Goal: Transaction & Acquisition: Purchase product/service

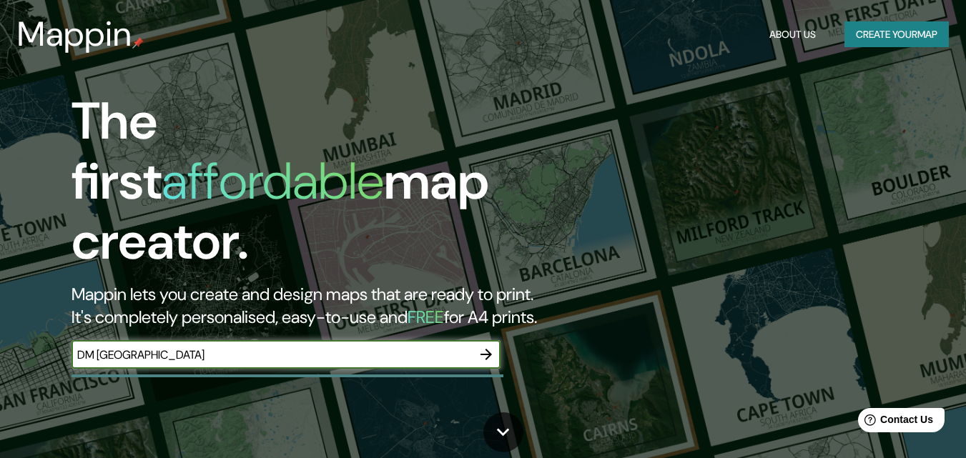
type input "DM [GEOGRAPHIC_DATA]"
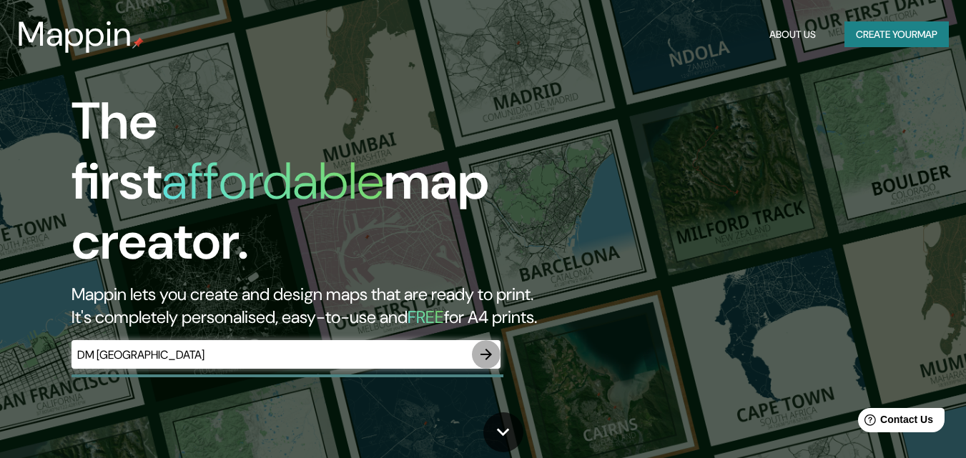
click at [488, 349] on icon "button" at bounding box center [485, 354] width 11 height 11
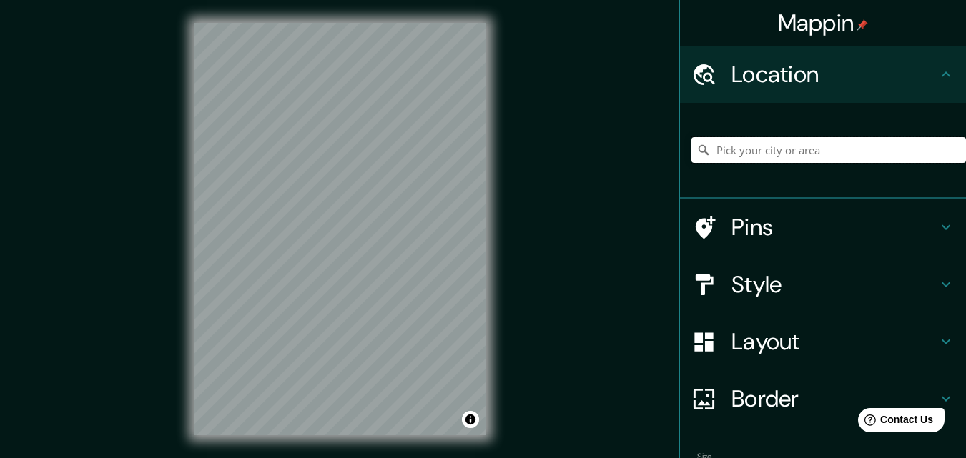
click at [788, 152] on input "Pick your city or area" at bounding box center [828, 150] width 274 height 26
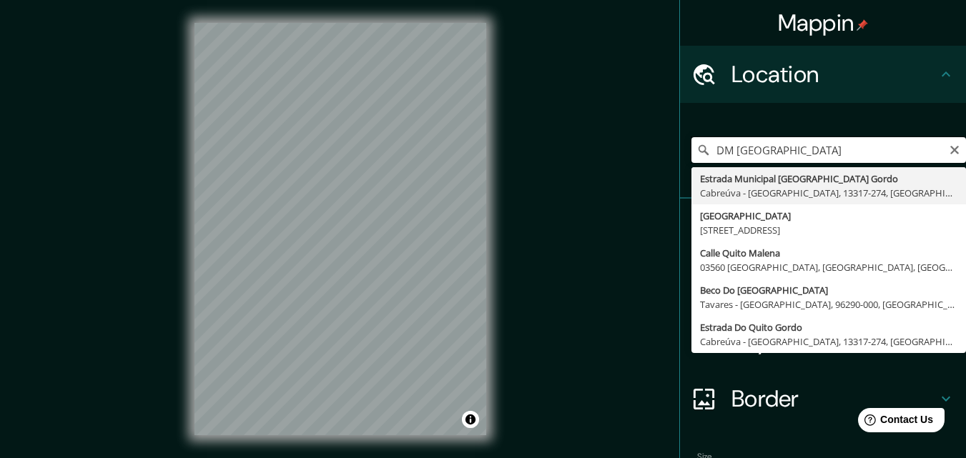
drag, startPoint x: 788, startPoint y: 149, endPoint x: 595, endPoint y: 145, distance: 193.1
click at [595, 145] on div "Mappin Location DM [GEOGRAPHIC_DATA] [GEOGRAPHIC_DATA] [GEOGRAPHIC_DATA] [GEOGR…" at bounding box center [483, 240] width 966 height 481
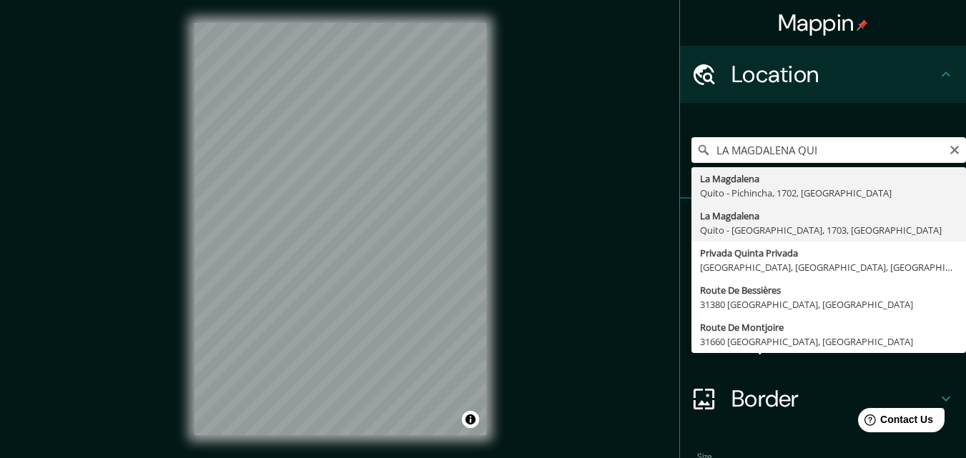
type input "La Magdalena, [GEOGRAPHIC_DATA] - [GEOGRAPHIC_DATA], 1703, [GEOGRAPHIC_DATA]"
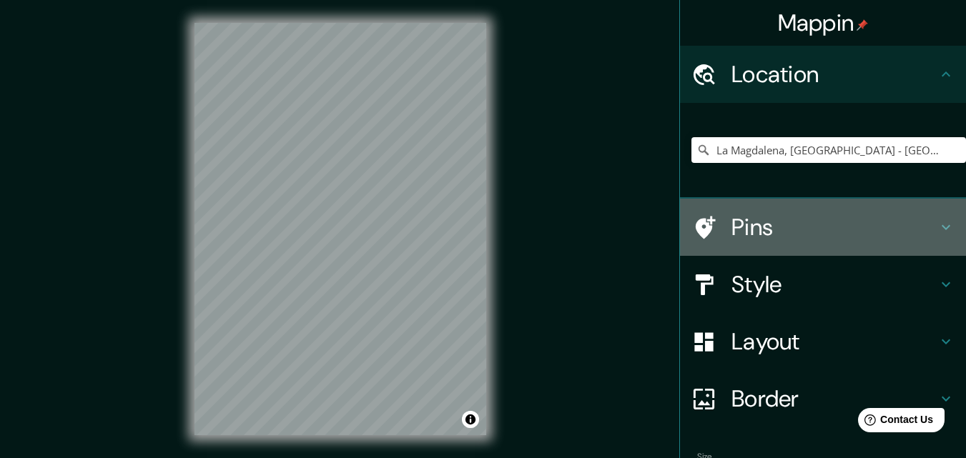
click at [731, 227] on h4 "Pins" at bounding box center [834, 227] width 206 height 29
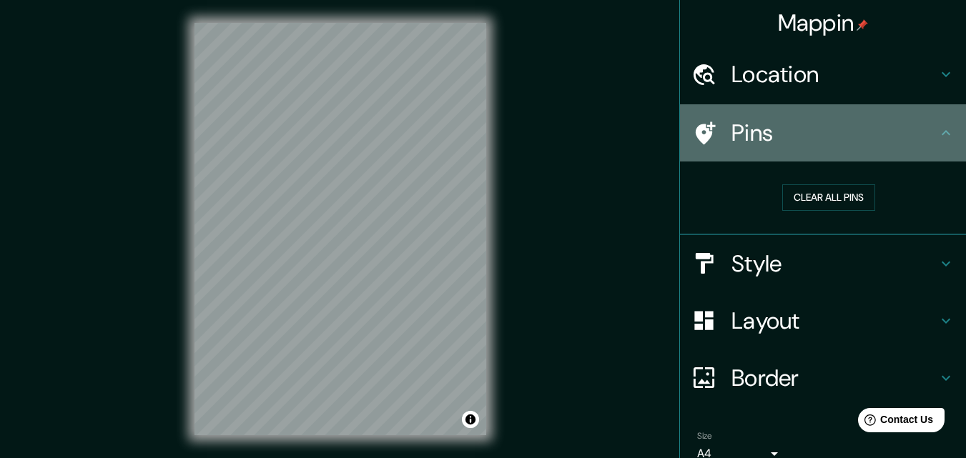
click at [696, 141] on icon at bounding box center [706, 133] width 20 height 23
